Goal: Contribute content

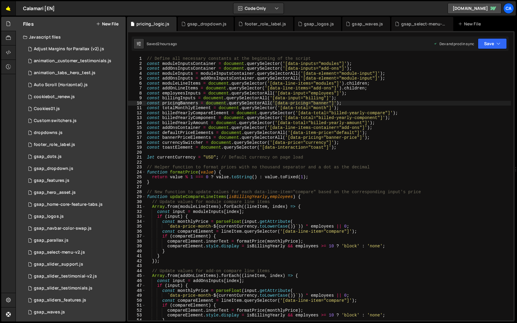
scroll to position [0, 12]
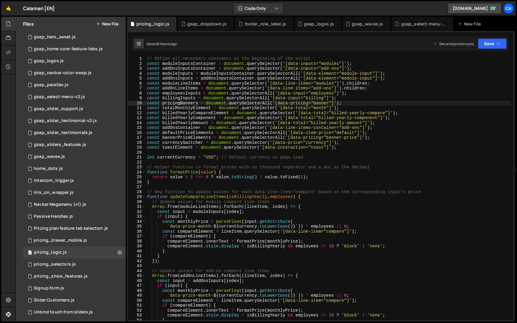
type textarea "const addOnsInputs = addOnsInputsContainer.querySelectorAll('[data-element="mod…"
drag, startPoint x: 306, startPoint y: 81, endPoint x: 374, endPoint y: 79, distance: 67.7
click at [374, 79] on div "// Define all necessary constants at the beginning of the script const moduleIn…" at bounding box center [329, 193] width 366 height 274
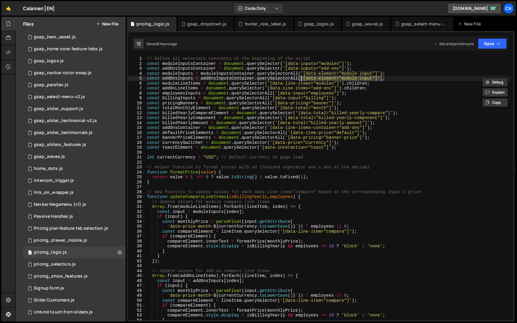
drag, startPoint x: 381, startPoint y: 79, endPoint x: 301, endPoint y: 80, distance: 80.2
click at [301, 80] on div "// Define all necessary constants at the beginning of the script const moduleIn…" at bounding box center [329, 193] width 366 height 274
click at [10, 12] on link "🤙" at bounding box center [8, 8] width 15 height 14
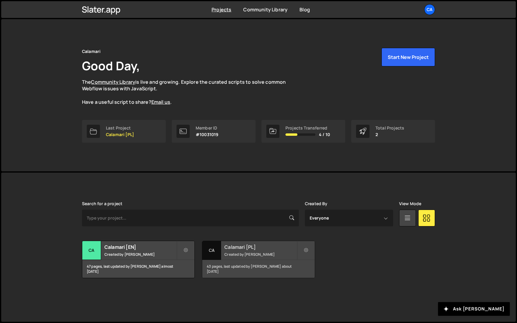
click at [268, 251] on div "Calamari [PL] Created by Sebastian Pietak" at bounding box center [258, 250] width 112 height 19
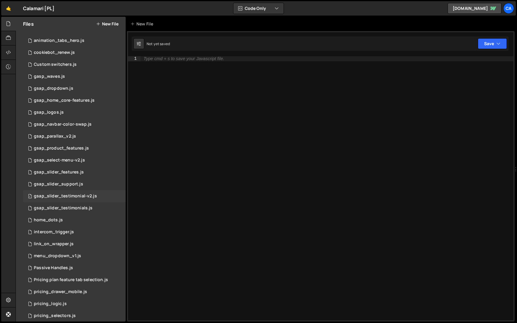
scroll to position [77, 0]
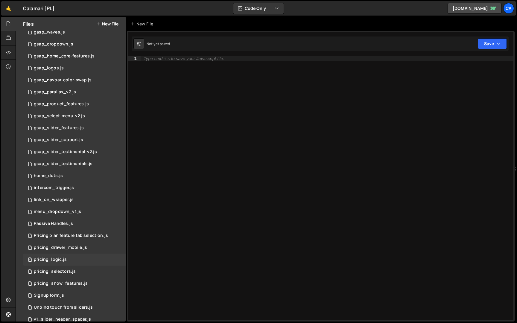
click at [54, 254] on div "1 pricing_logic.js 0" at bounding box center [74, 260] width 103 height 12
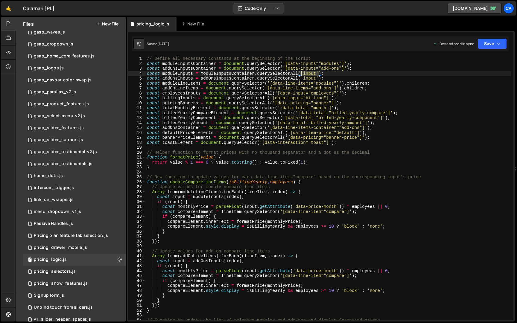
drag, startPoint x: 319, startPoint y: 74, endPoint x: 301, endPoint y: 74, distance: 18.3
click at [301, 74] on div "// Define all necessary constants at the beginning of the script const moduleIn…" at bounding box center [329, 193] width 366 height 274
paste textarea "[data-element="module-input"]"
drag, startPoint x: 319, startPoint y: 78, endPoint x: 302, endPoint y: 78, distance: 16.8
click at [302, 78] on div "// Define all necessary constants at the beginning of the script const moduleIn…" at bounding box center [329, 193] width 366 height 274
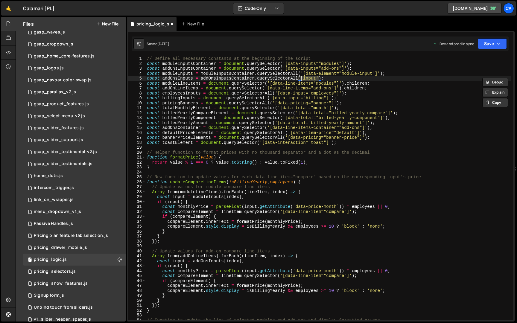
paste textarea "[data-element="module-input"]"
type textarea "const addOnsInputs = addOnsInputsContainer.querySelectorAll('[data-element="mod…"
click at [490, 45] on button "Save" at bounding box center [492, 43] width 29 height 11
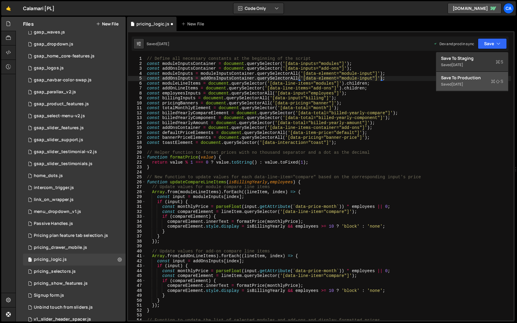
click at [482, 84] on div "Saved [DATE]" at bounding box center [472, 84] width 62 height 7
